Goal: Transaction & Acquisition: Purchase product/service

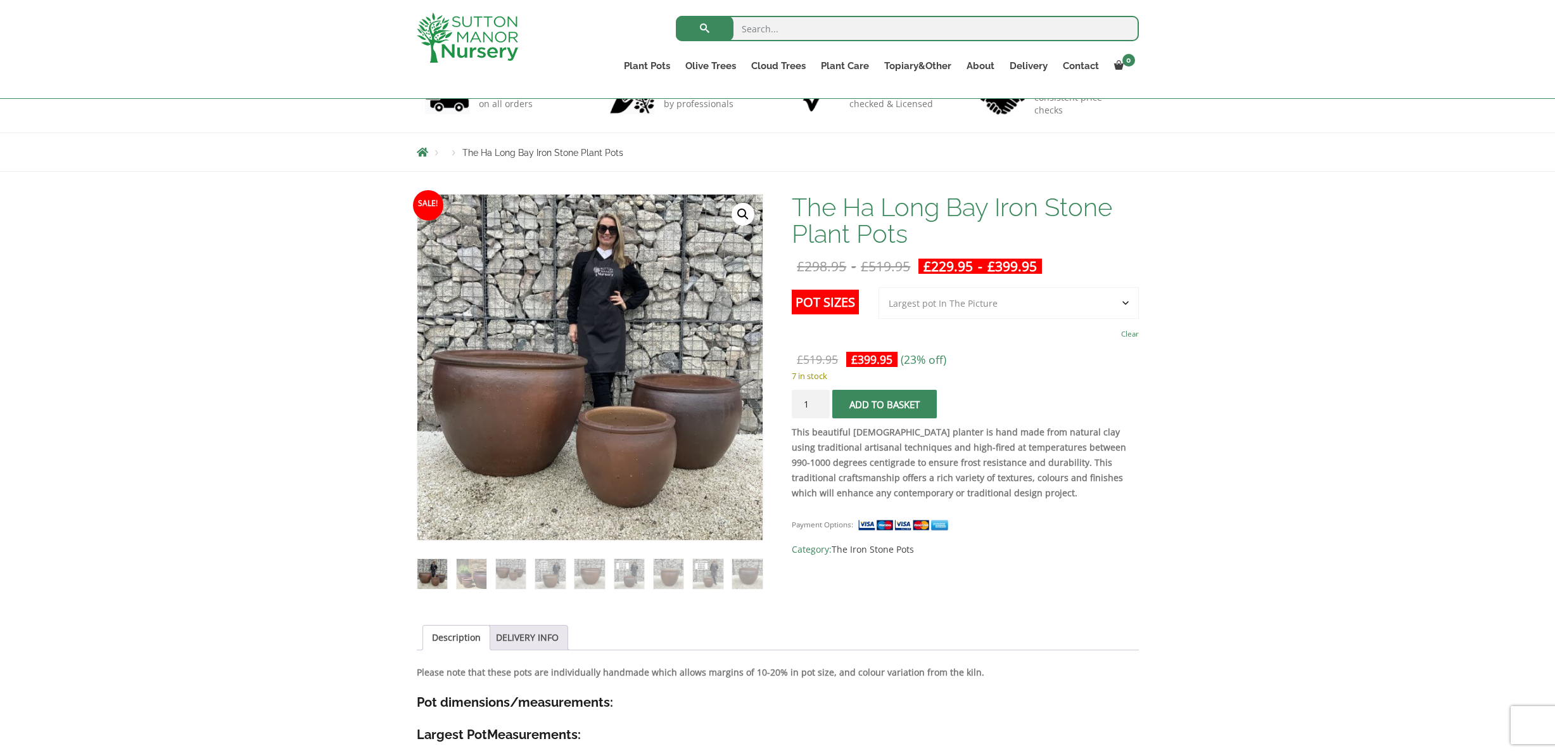
scroll to position [99, 0]
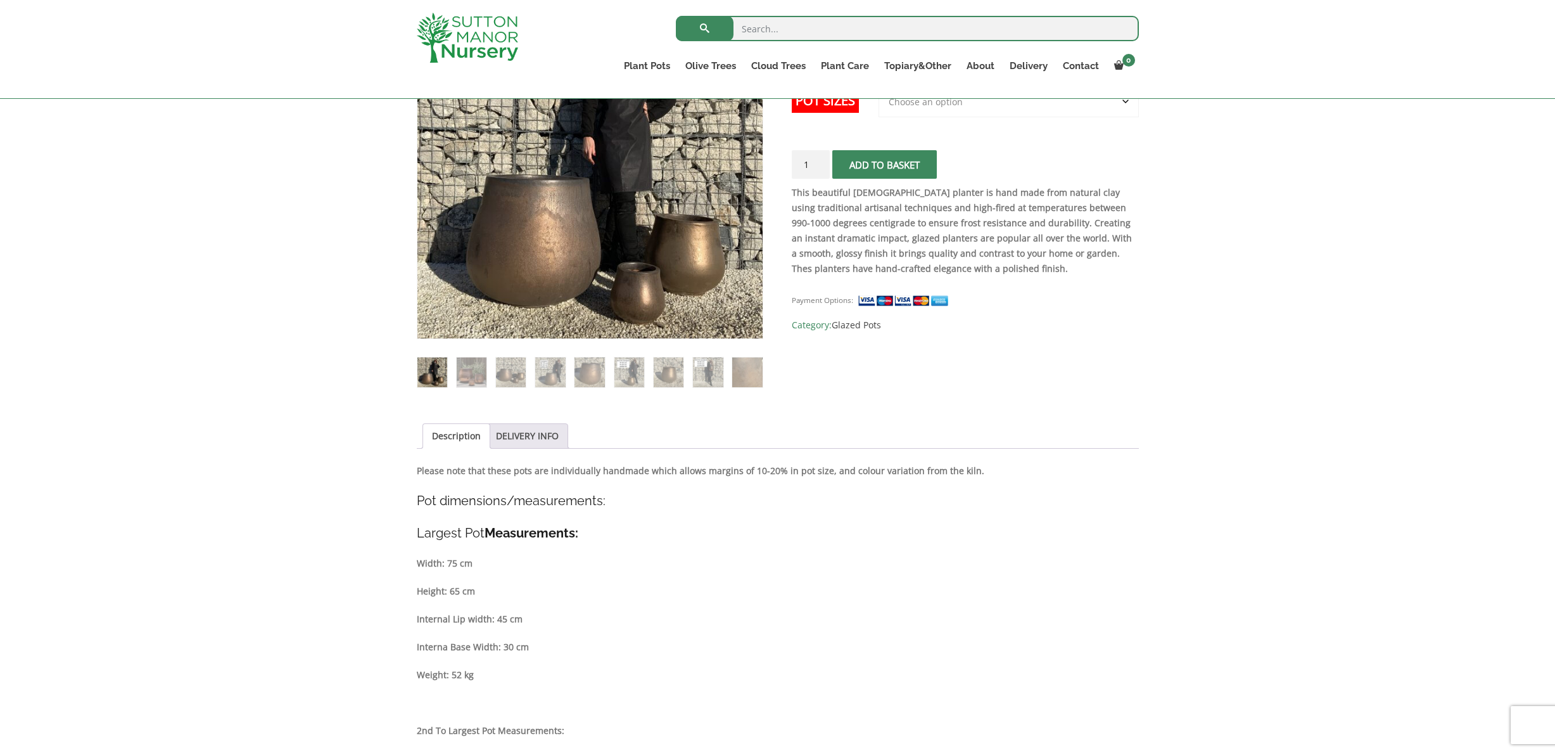
scroll to position [320, 0]
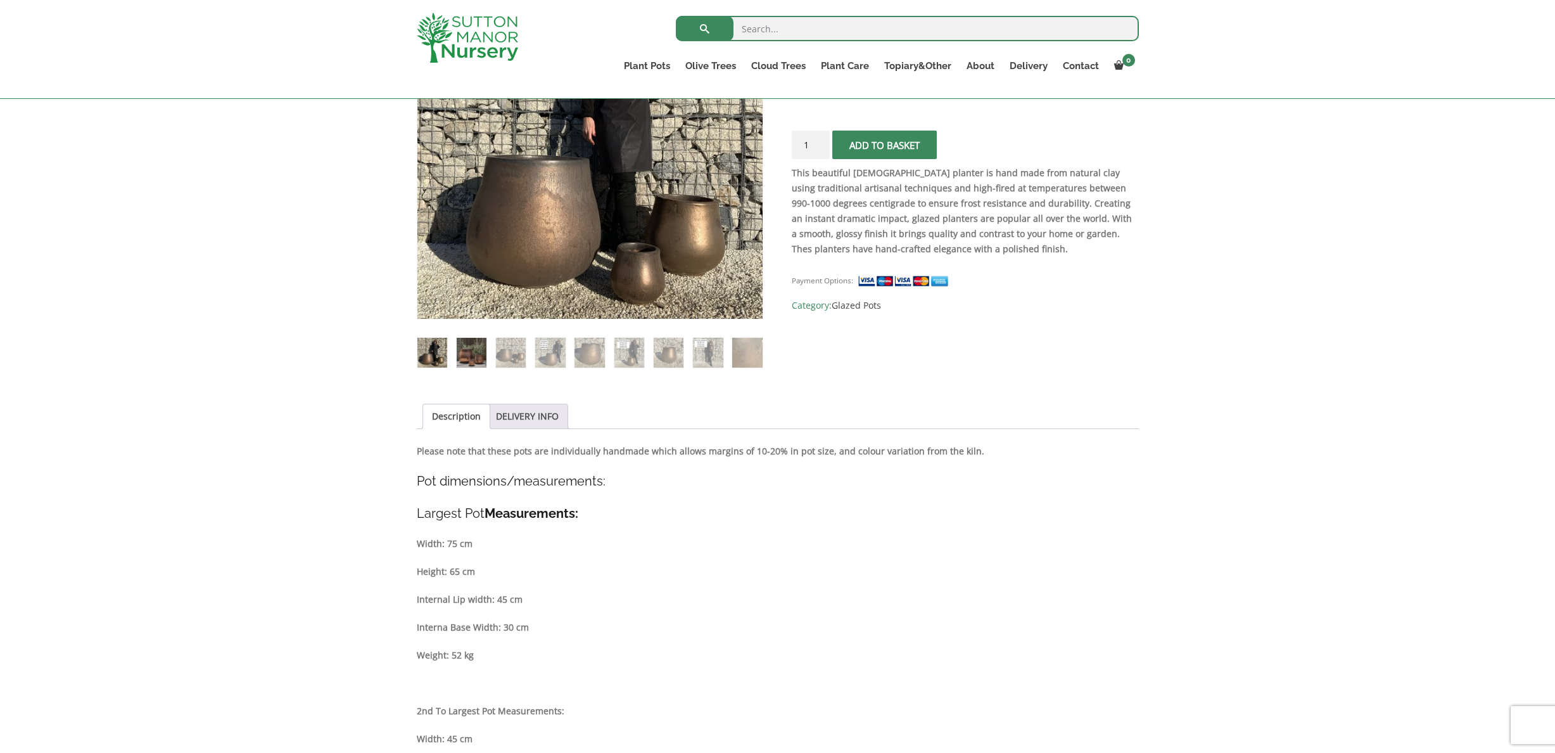
click at [474, 350] on img at bounding box center [472, 353] width 30 height 30
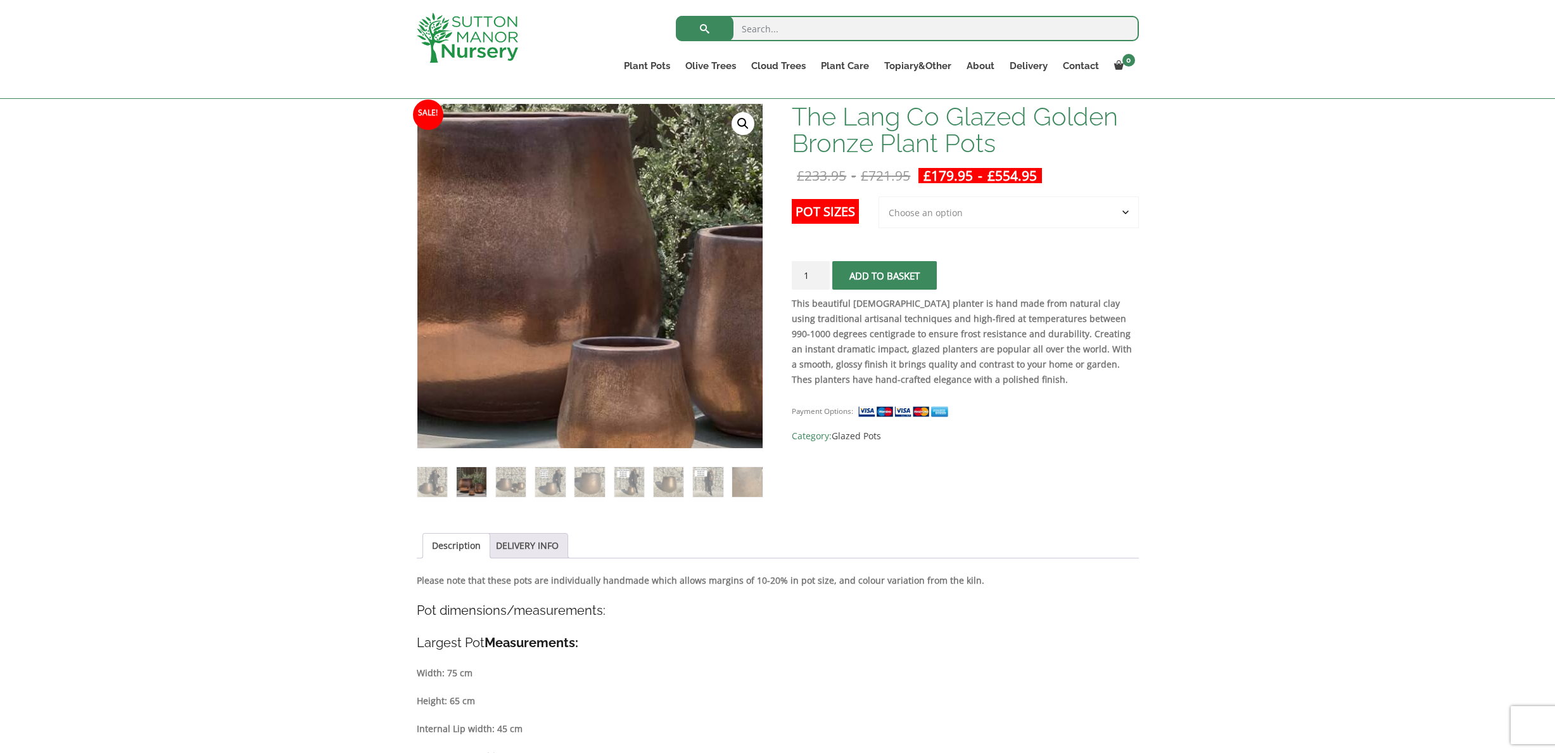
scroll to position [189, 0]
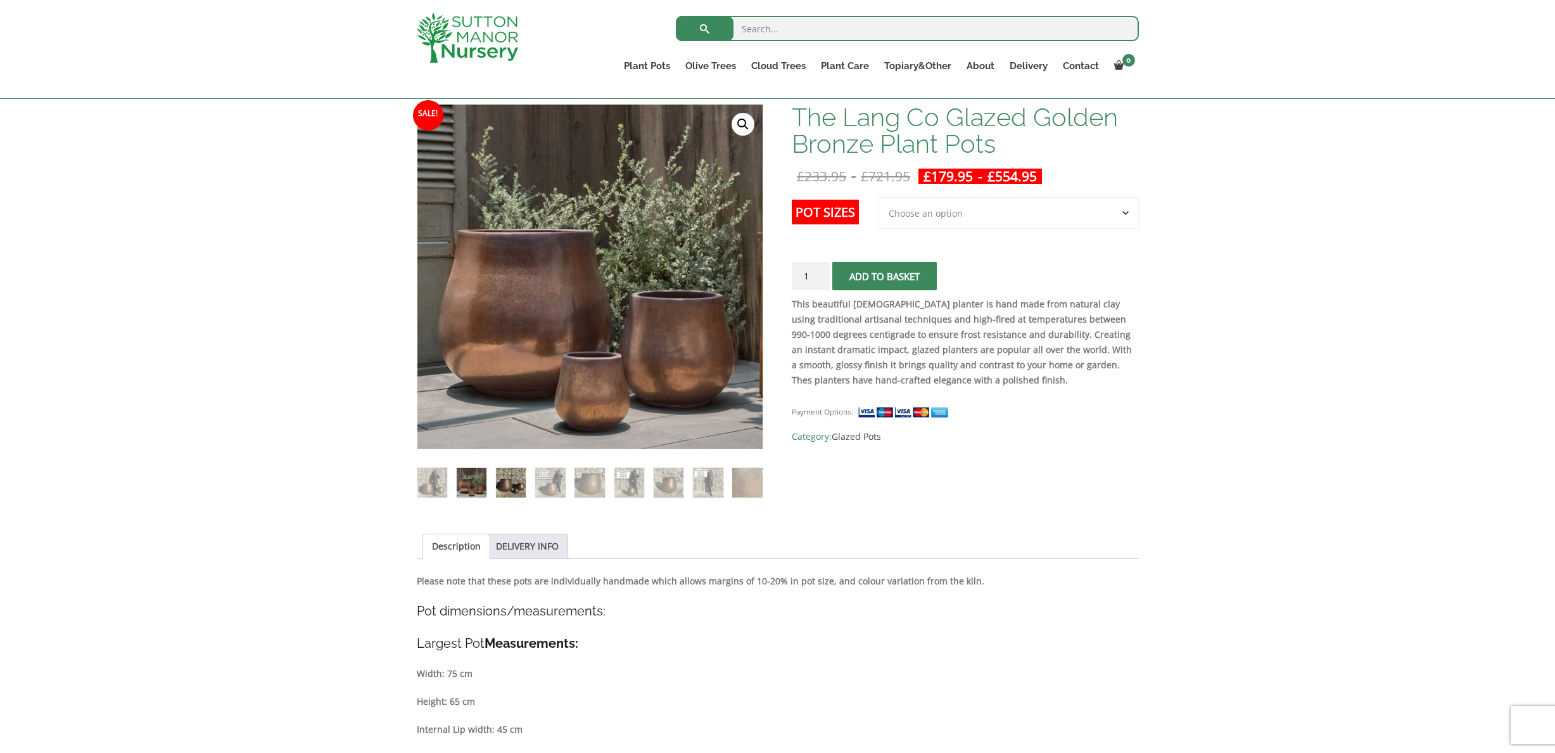
click at [513, 485] on img at bounding box center [511, 483] width 30 height 30
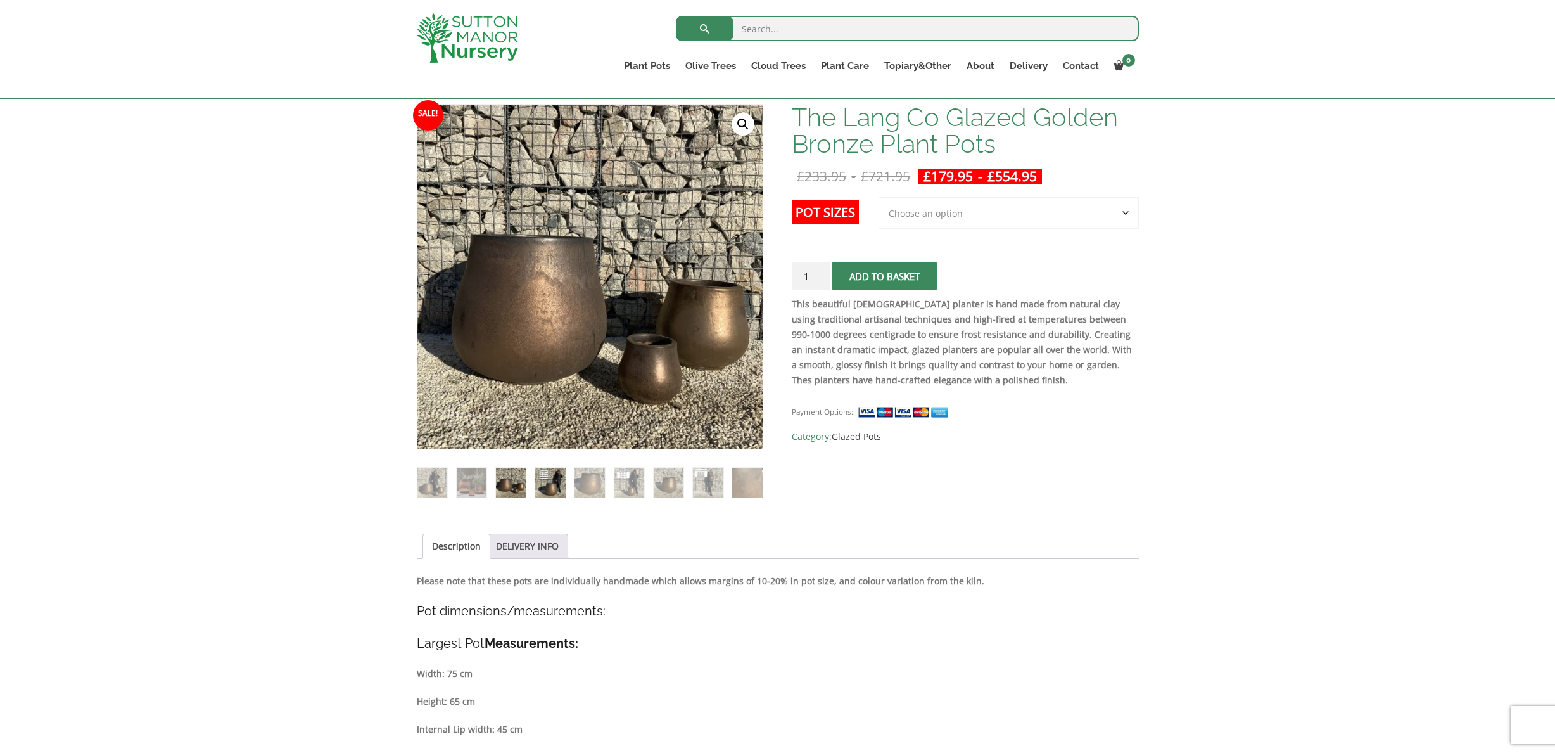
click at [542, 479] on img at bounding box center [550, 483] width 30 height 30
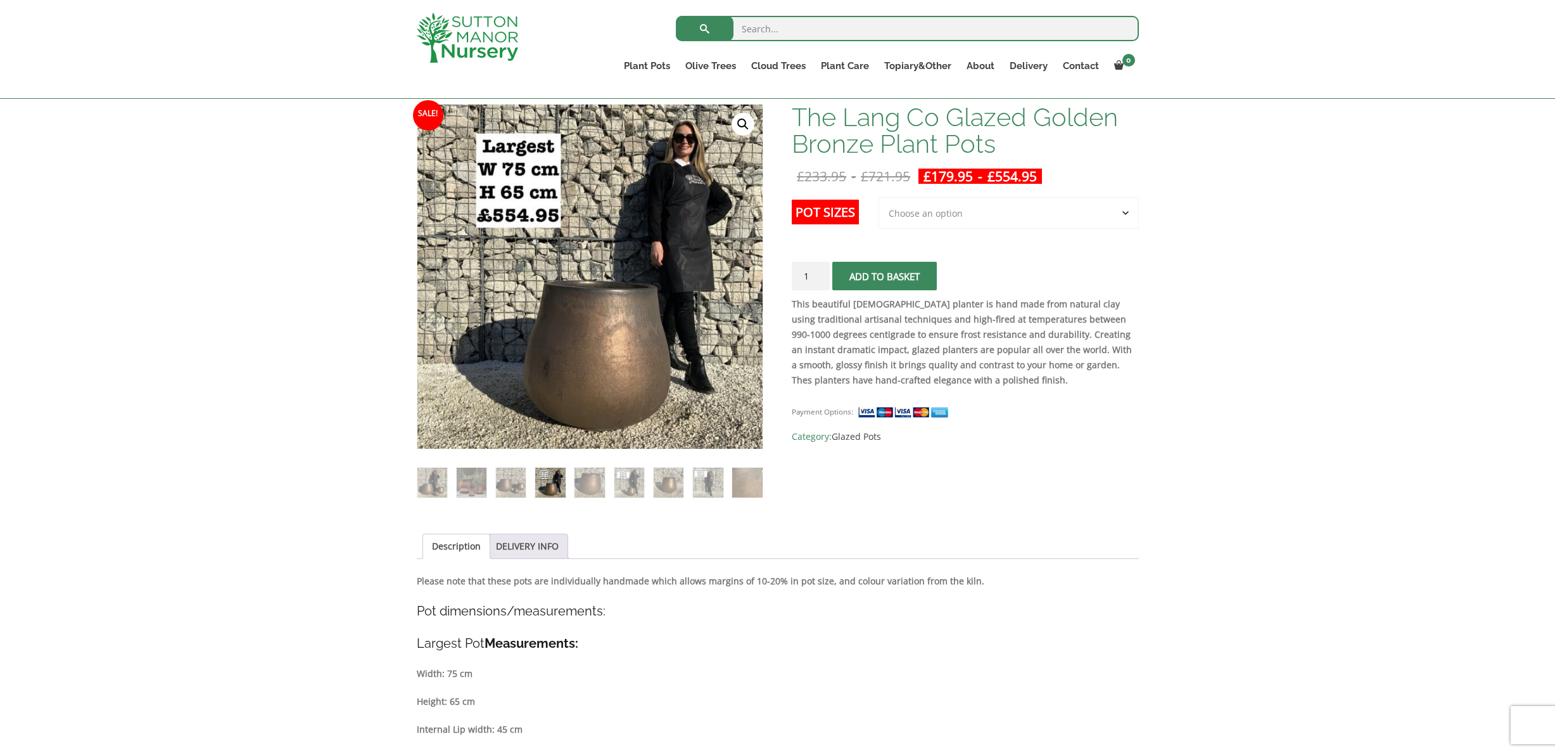
click at [1125, 213] on select "Choose an option 3rd to Largest Pot In The Picture 2nd to Largest Pot In The Pi…" at bounding box center [1009, 213] width 260 height 32
select select "Largest pot In The Picture"
click at [879, 197] on select "Choose an option 3rd to Largest Pot In The Picture 2nd to Largest Pot In The Pi…" at bounding box center [1009, 213] width 260 height 32
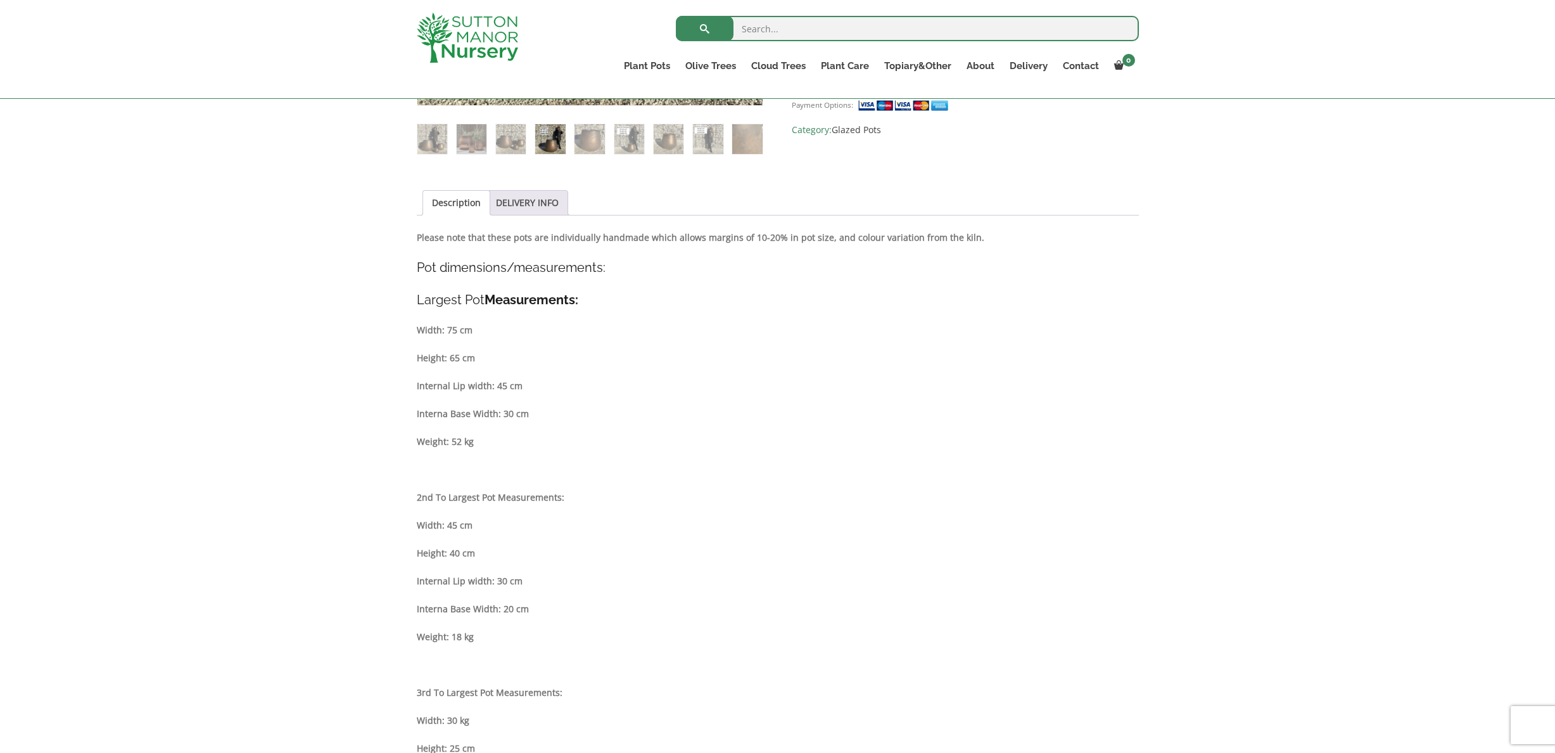
scroll to position [534, 0]
